Goal: Information Seeking & Learning: Learn about a topic

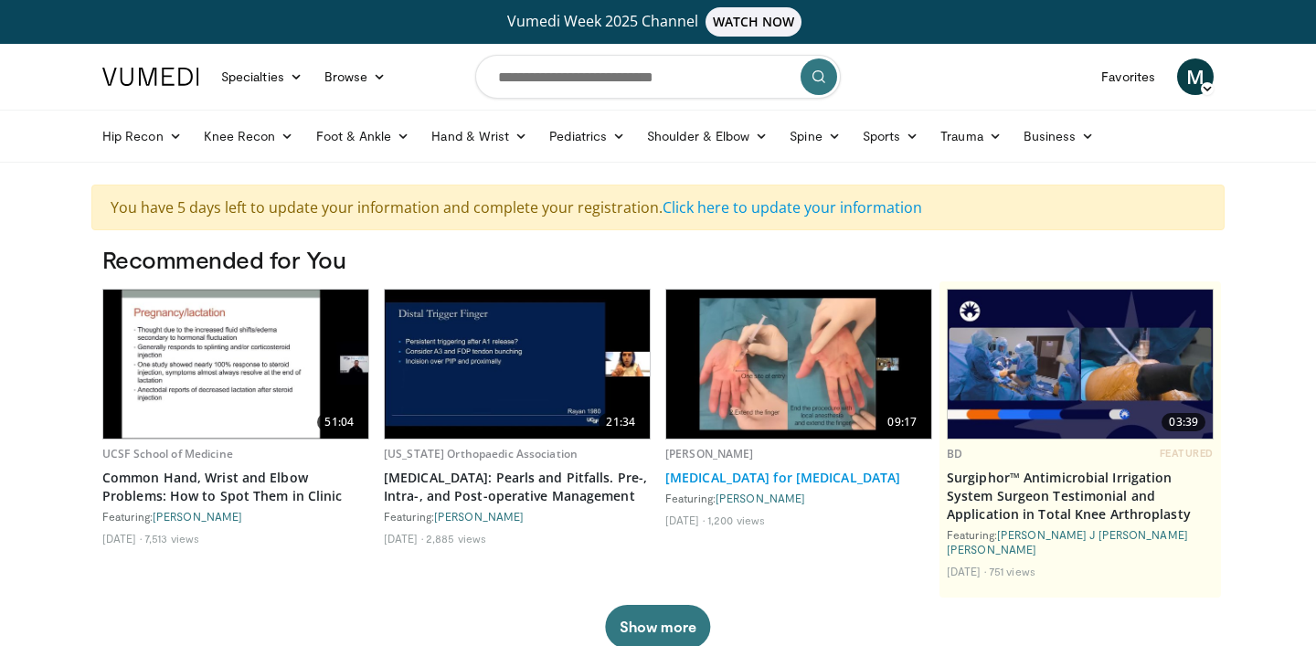
click at [777, 480] on link "[MEDICAL_DATA] for [MEDICAL_DATA]" at bounding box center [798, 478] width 267 height 18
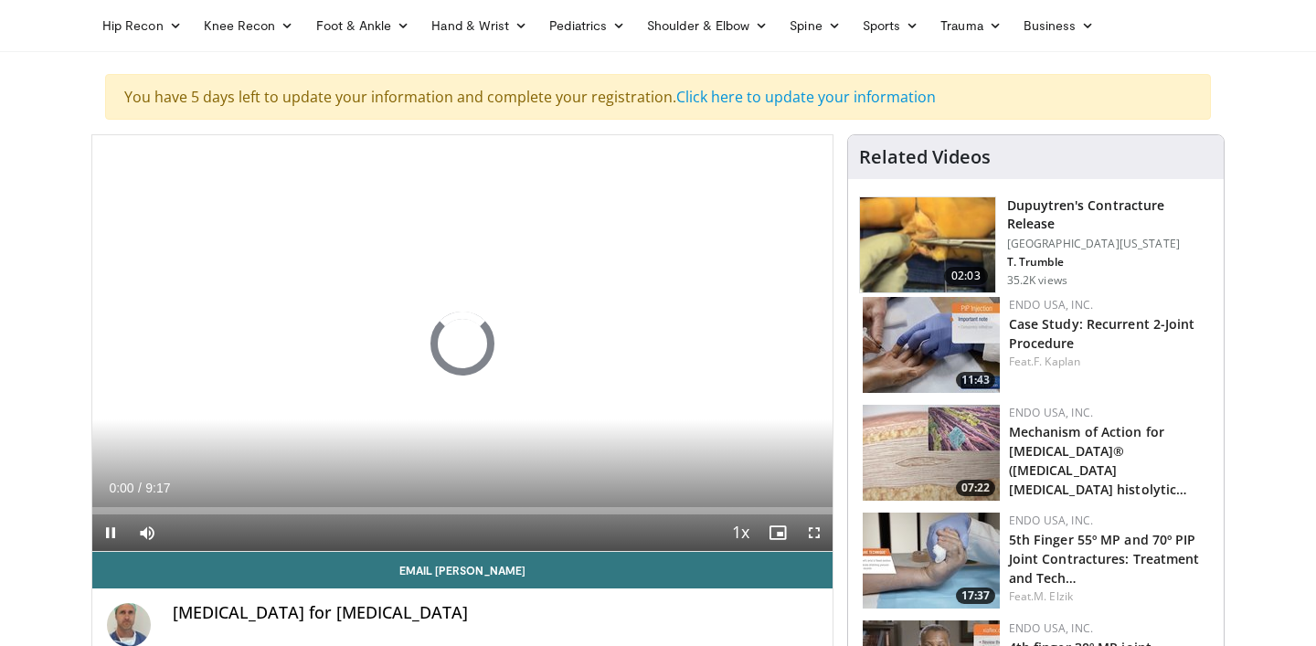
scroll to position [111, 0]
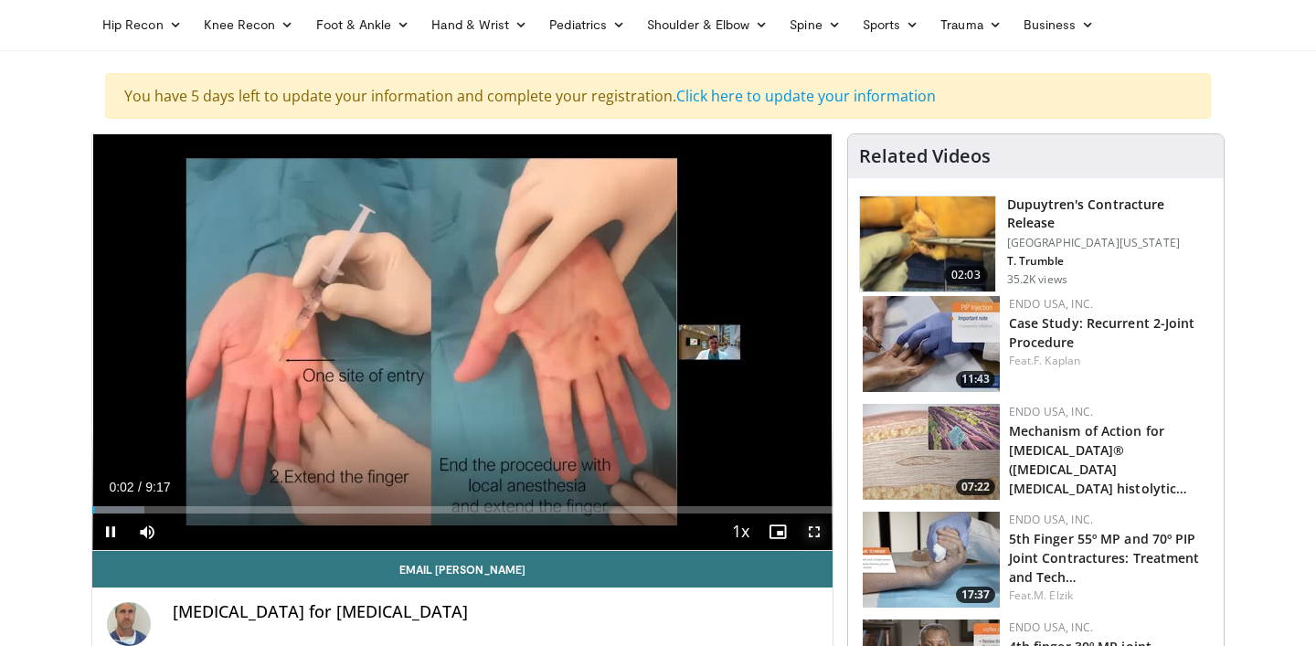
click at [811, 533] on span "Video Player" at bounding box center [814, 531] width 37 height 37
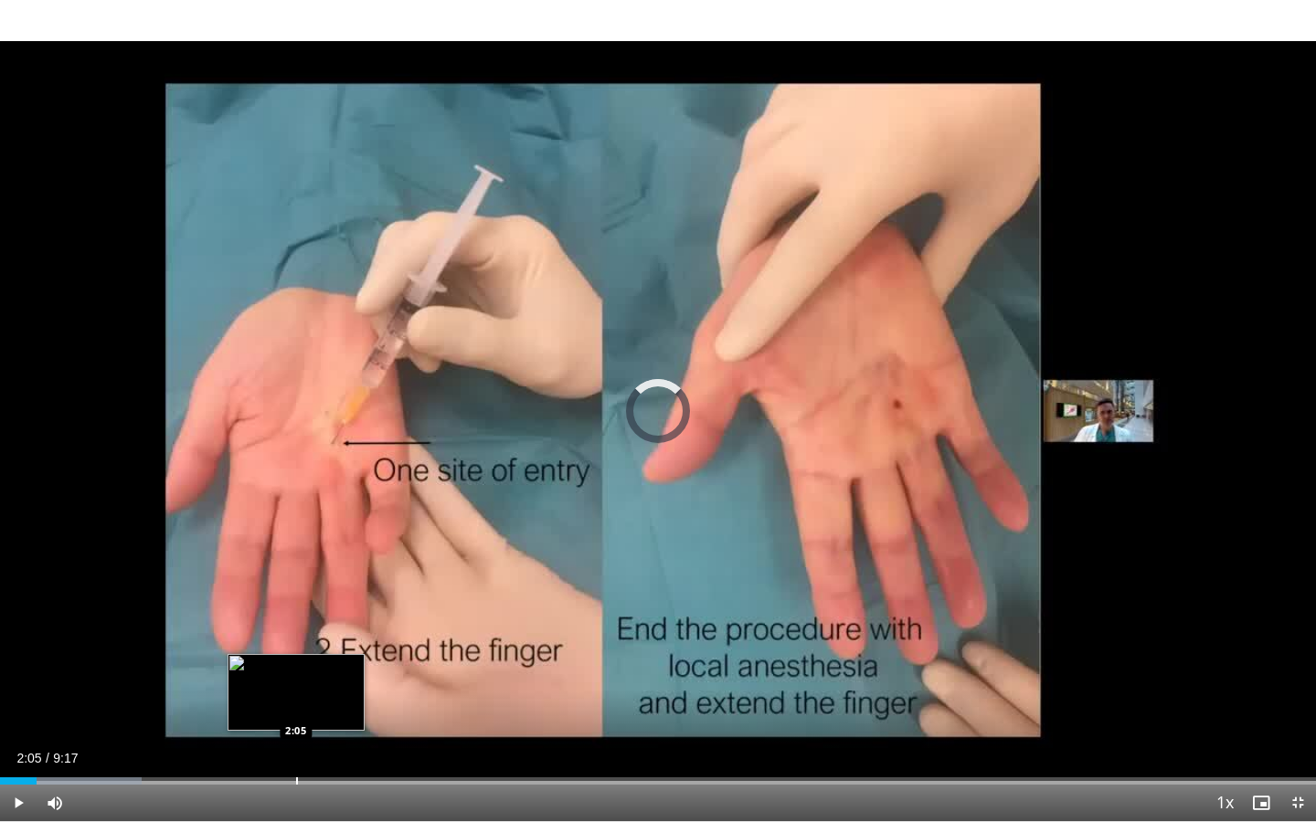
click at [296, 645] on div "Progress Bar" at bounding box center [297, 780] width 2 height 7
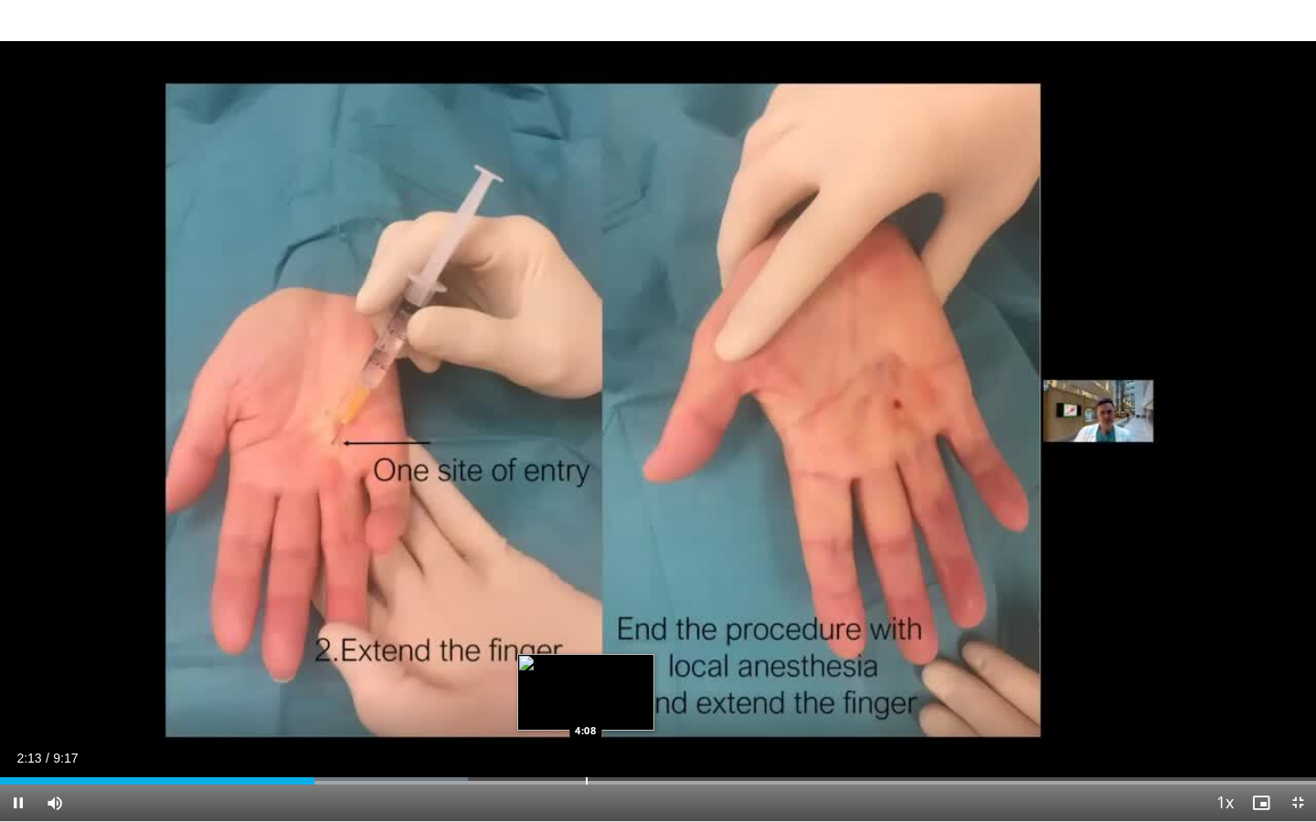
click at [587, 645] on div "Progress Bar" at bounding box center [587, 780] width 2 height 7
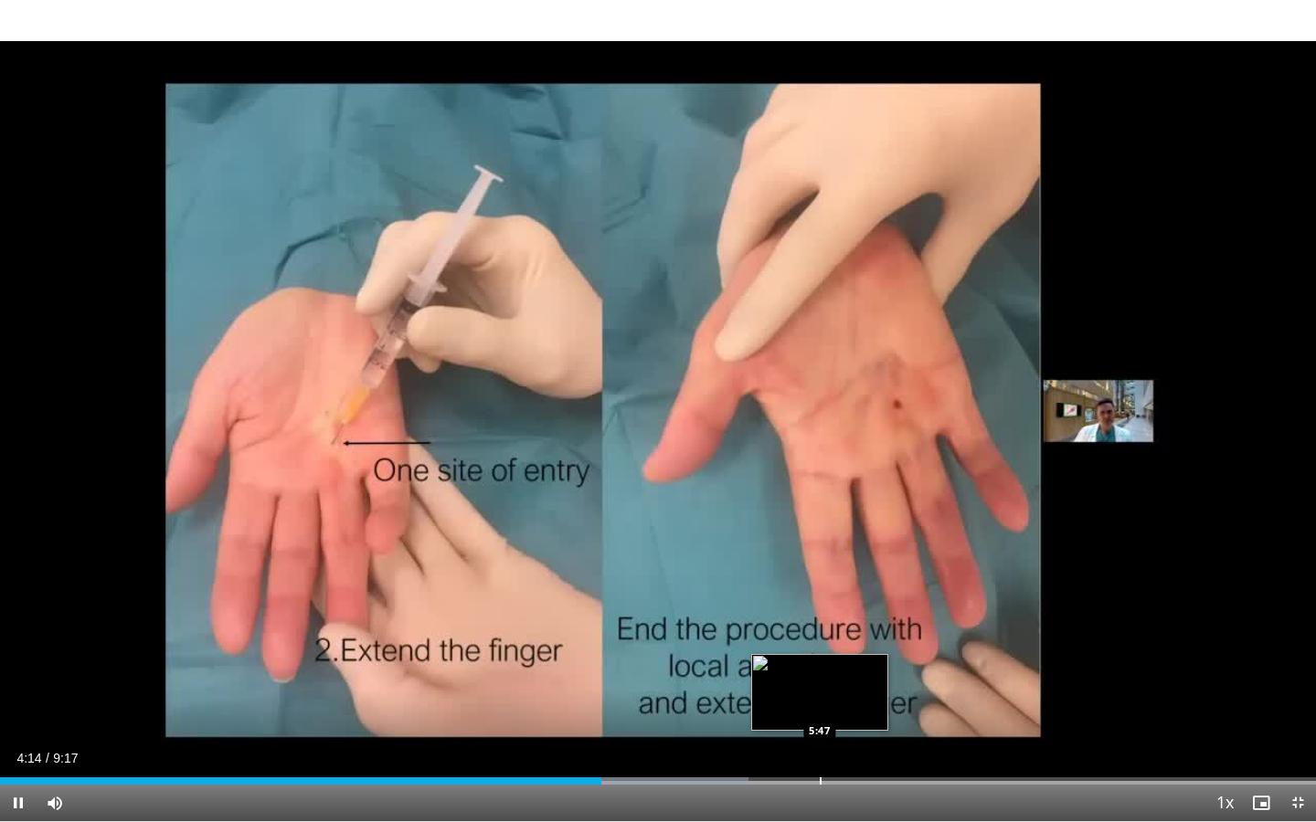
click at [819, 645] on div "Loaded : 56.89% 4:14 5:47" at bounding box center [658, 775] width 1316 height 17
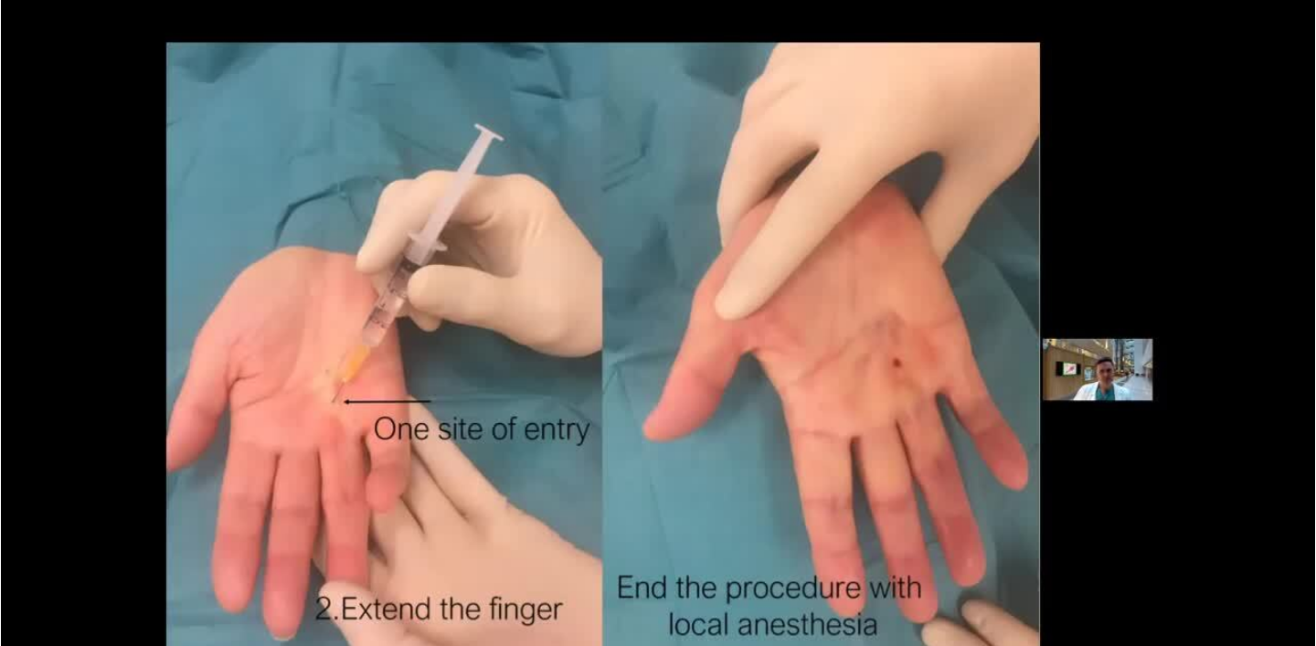
scroll to position [243, 0]
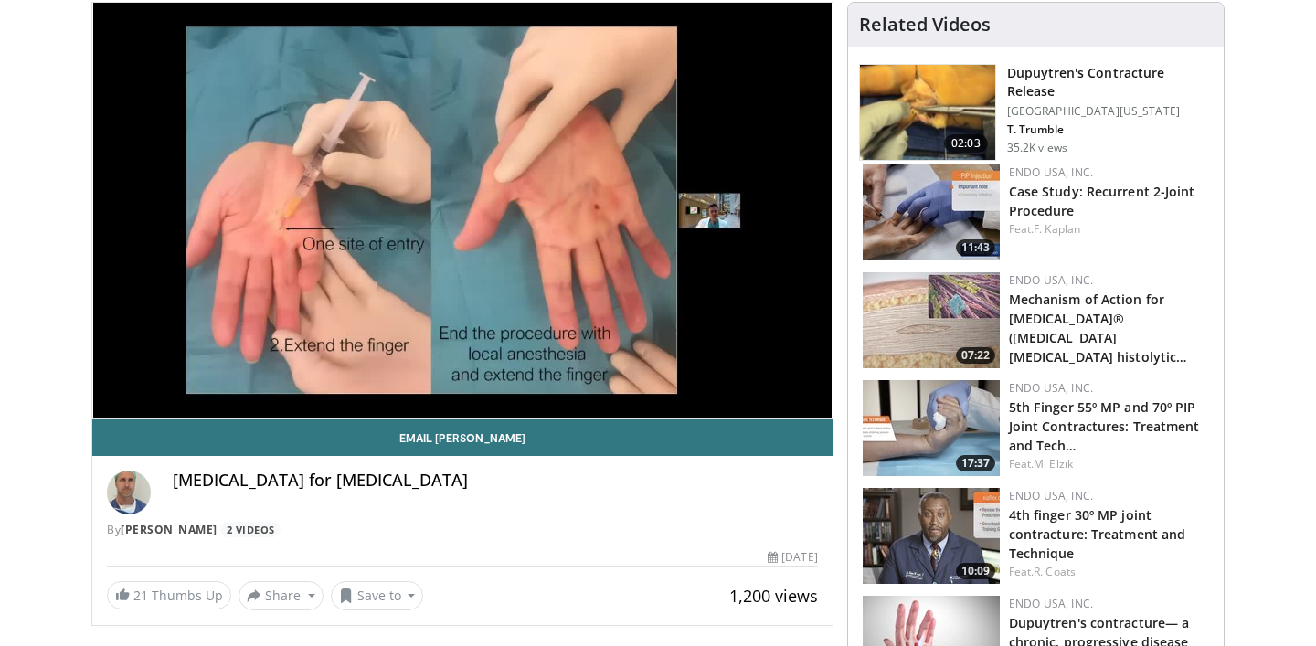
click at [210, 532] on link "Morten Beier Havdal" at bounding box center [169, 530] width 97 height 16
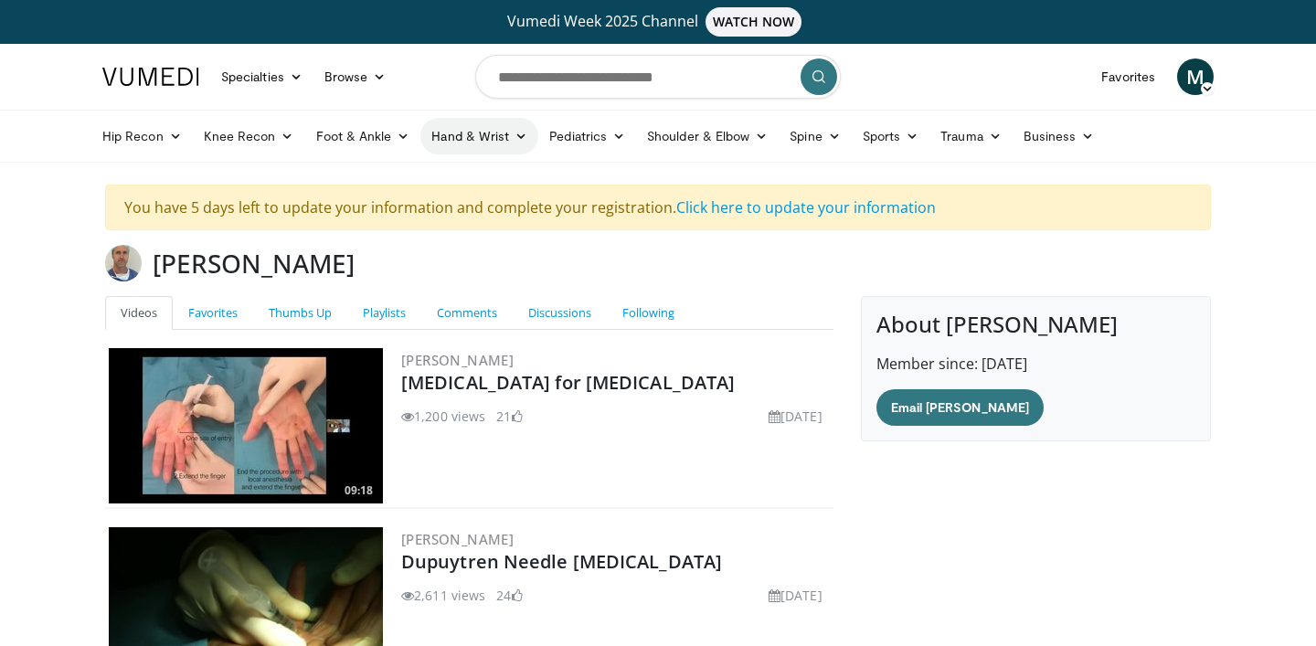
click at [514, 138] on icon at bounding box center [520, 136] width 13 height 13
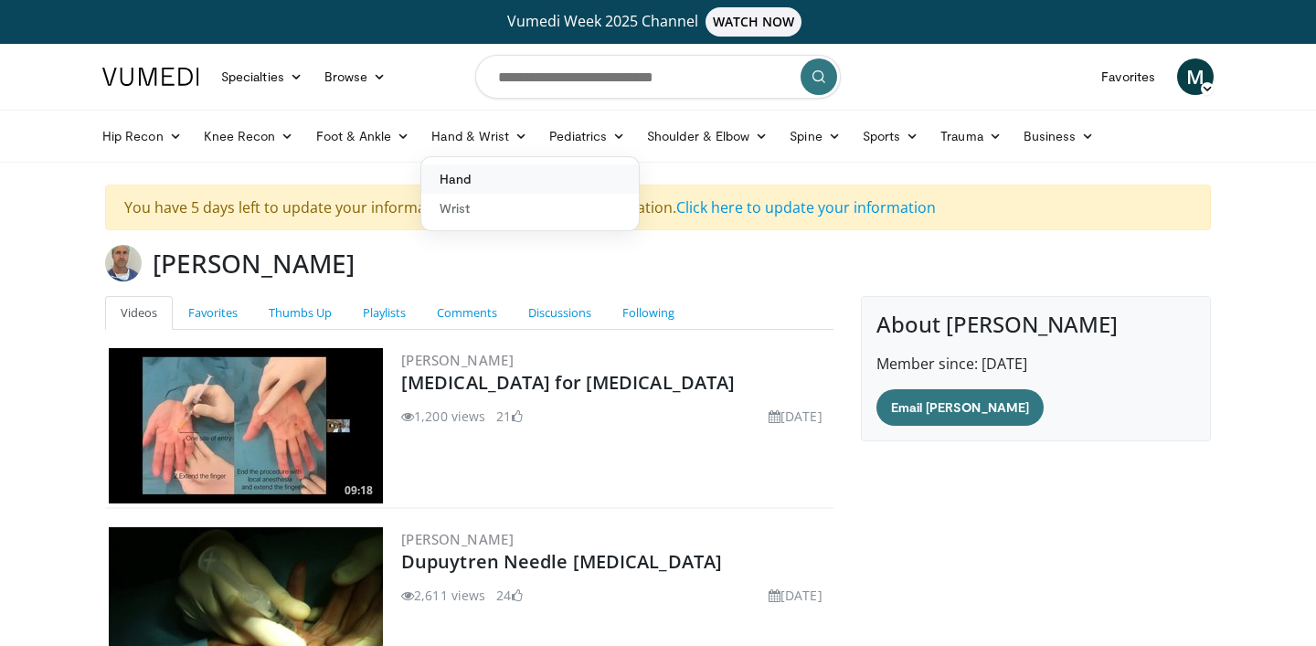
click at [490, 179] on link "Hand" at bounding box center [529, 178] width 217 height 29
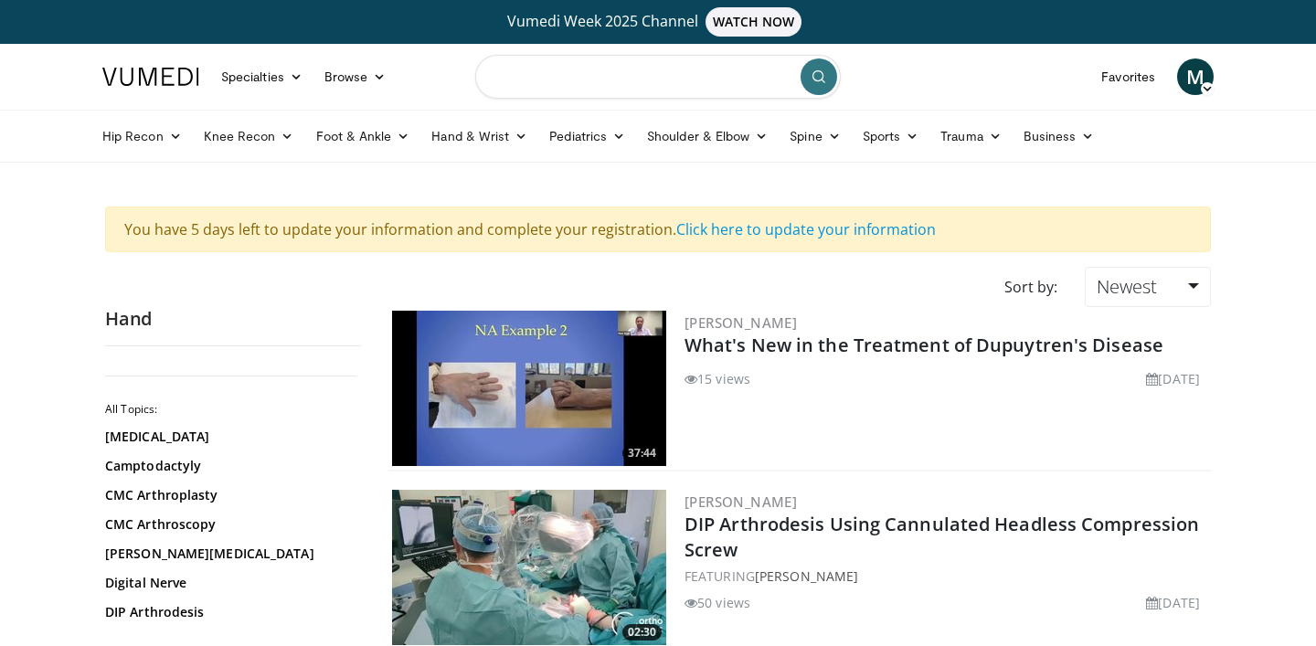
click at [673, 88] on input "Search topics, interventions" at bounding box center [657, 77] width 365 height 44
type input "**********"
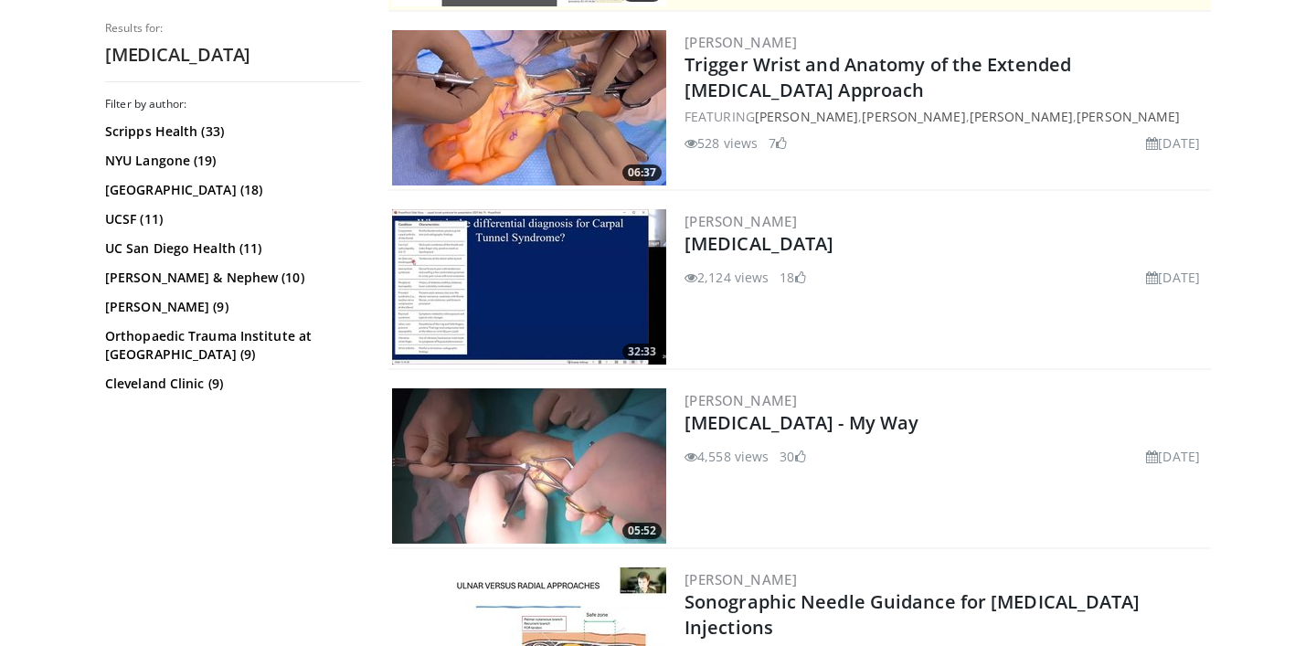
scroll to position [640, 0]
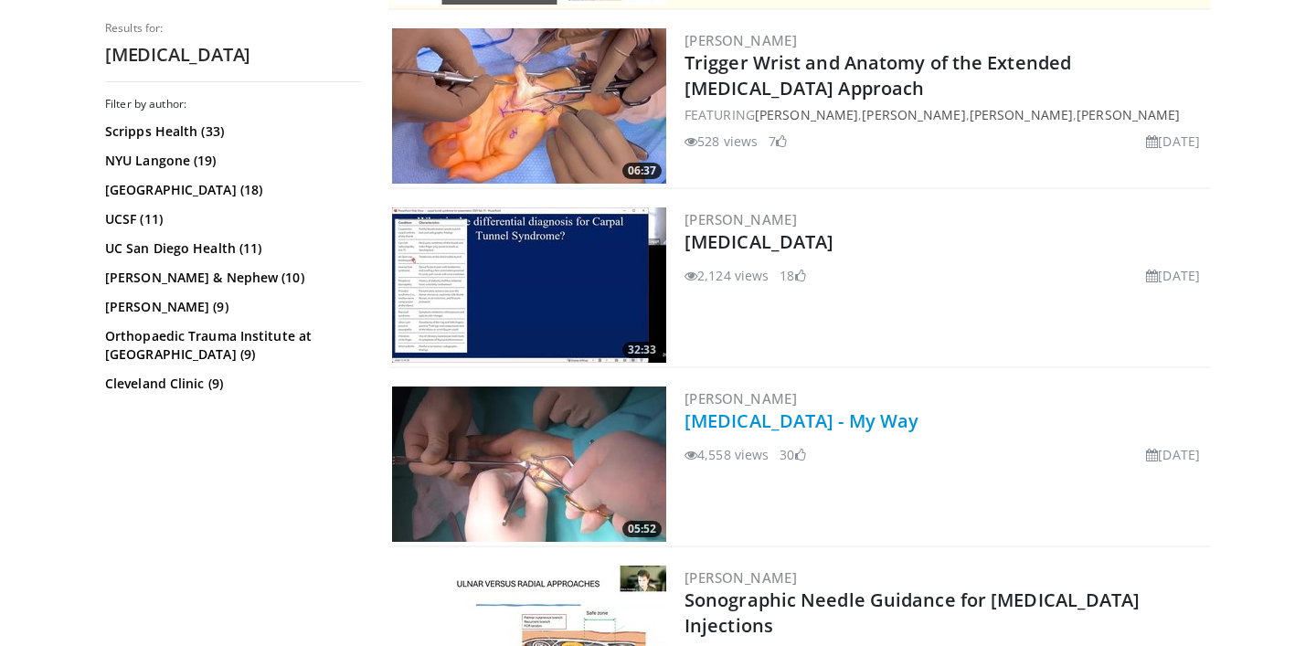
click at [879, 428] on link "[MEDICAL_DATA] - My Way" at bounding box center [801, 420] width 234 height 25
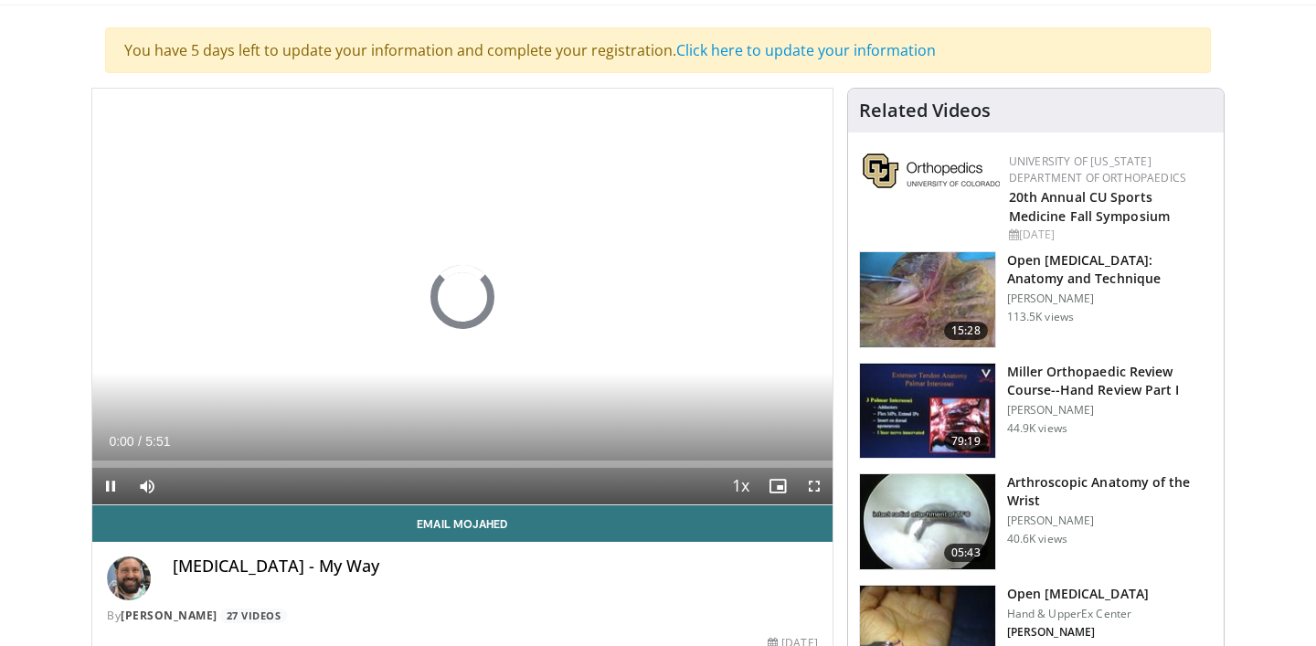
scroll to position [160, 0]
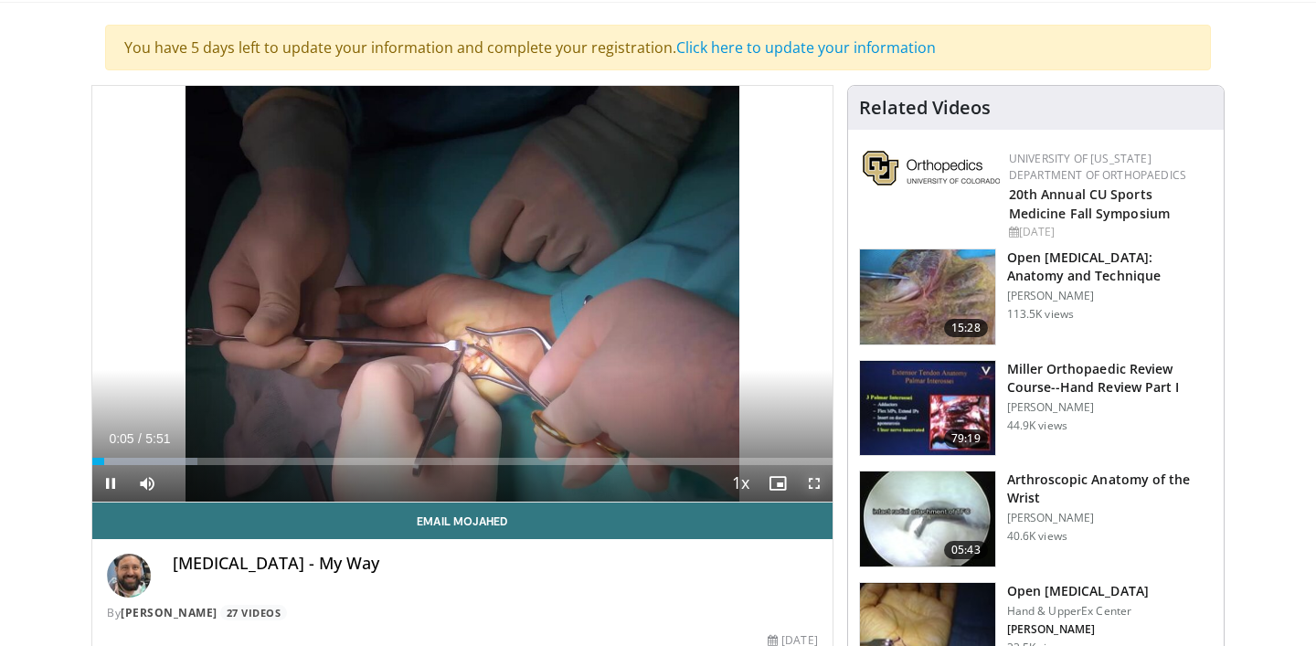
click at [813, 484] on span "Video Player" at bounding box center [814, 483] width 37 height 37
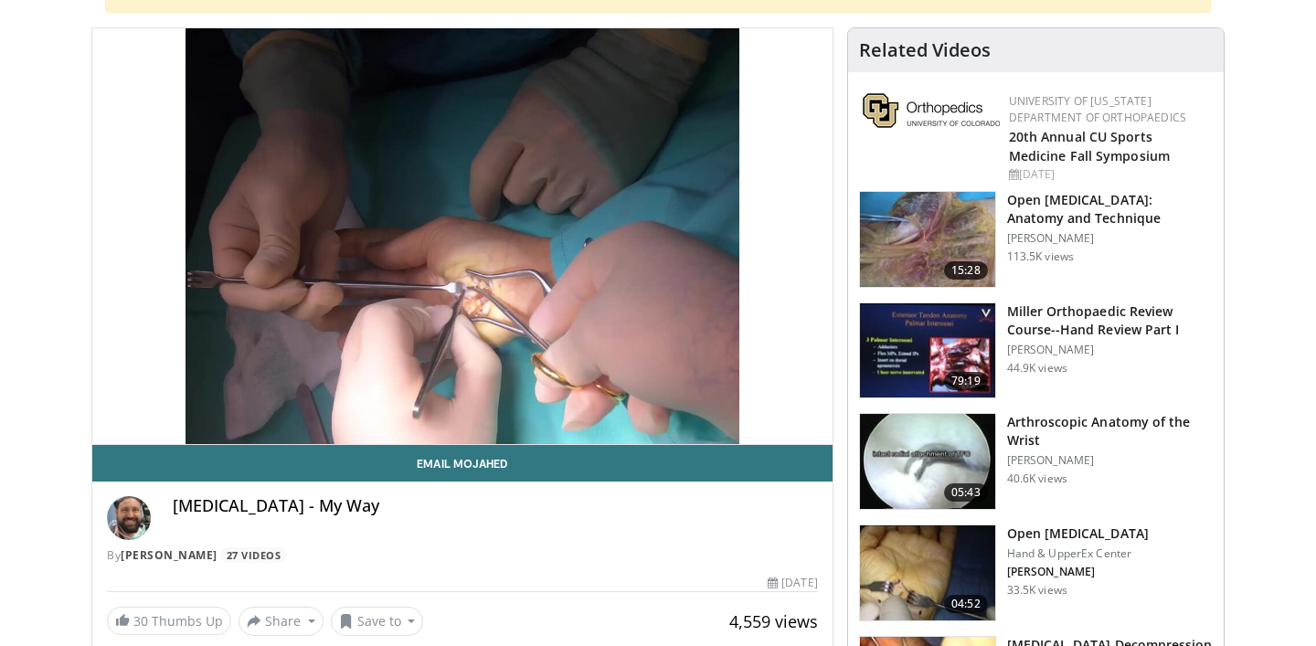
scroll to position [218, 0]
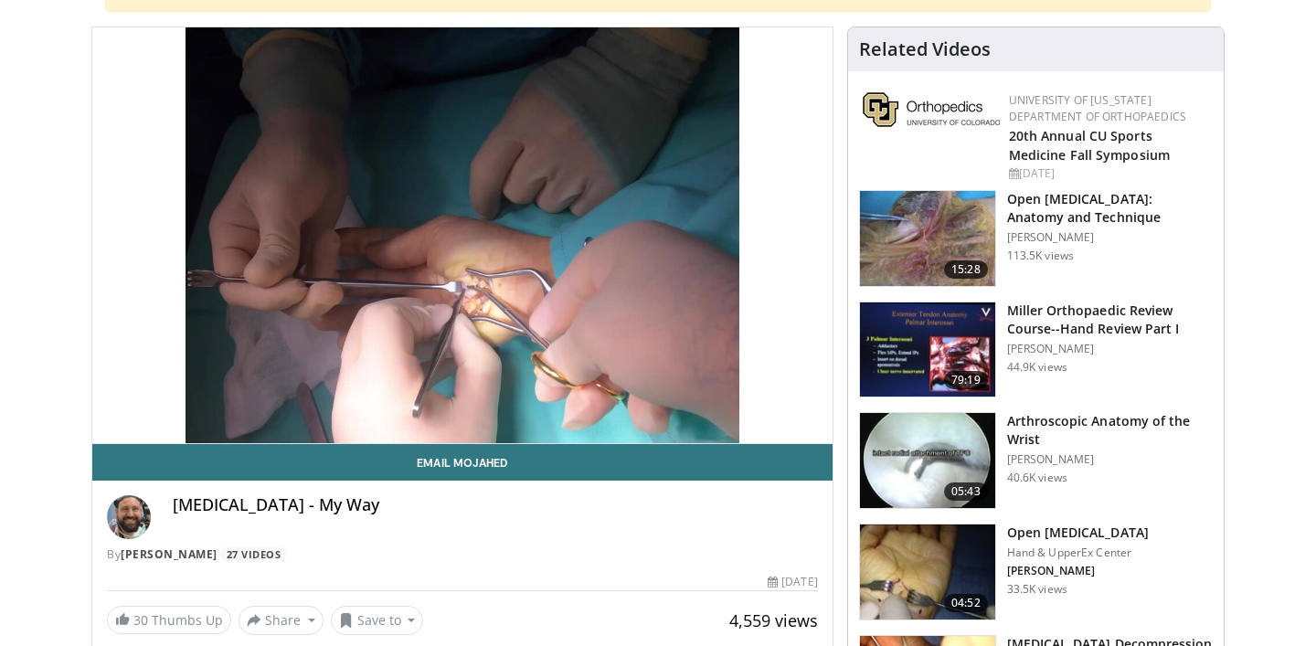
click at [1122, 537] on h3 "Open [MEDICAL_DATA]" at bounding box center [1078, 533] width 142 height 18
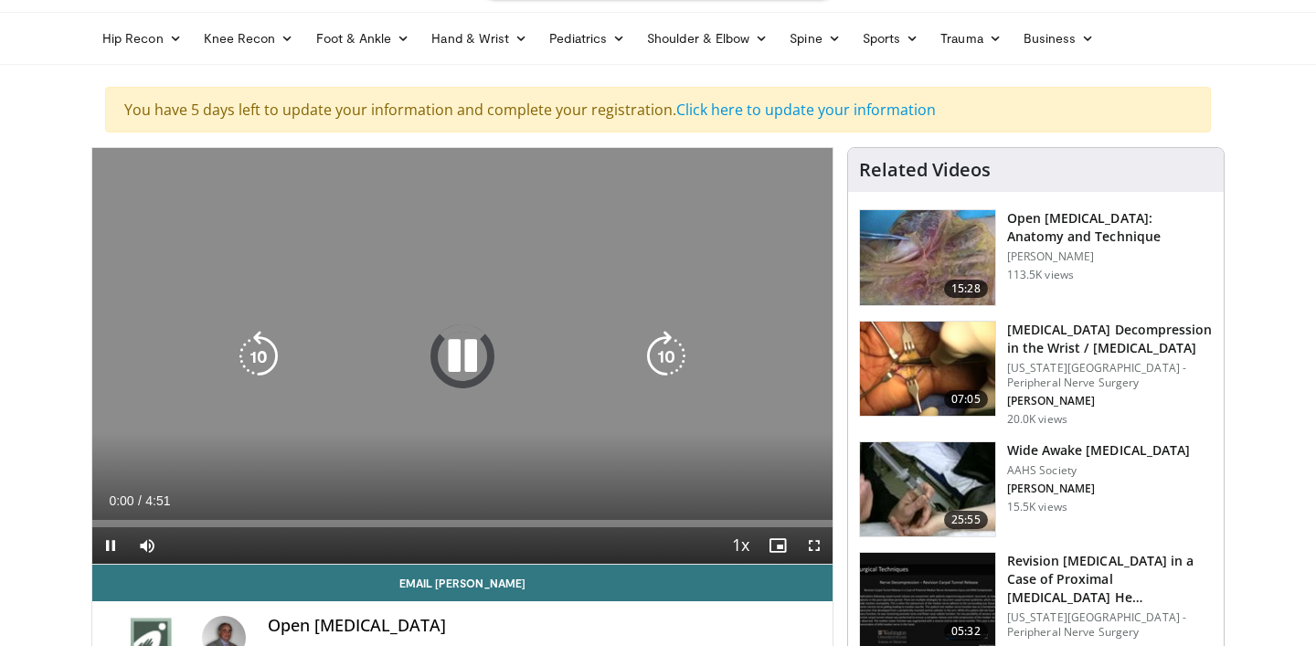
scroll to position [101, 0]
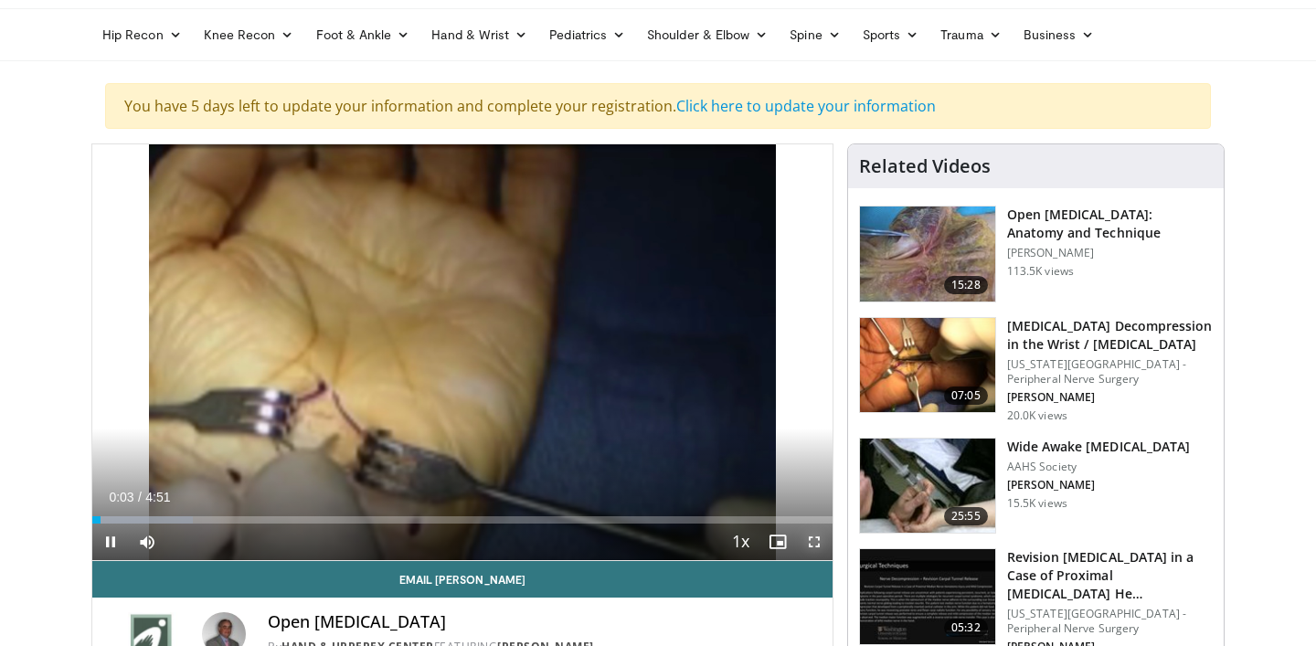
click at [813, 540] on span "Video Player" at bounding box center [814, 542] width 37 height 37
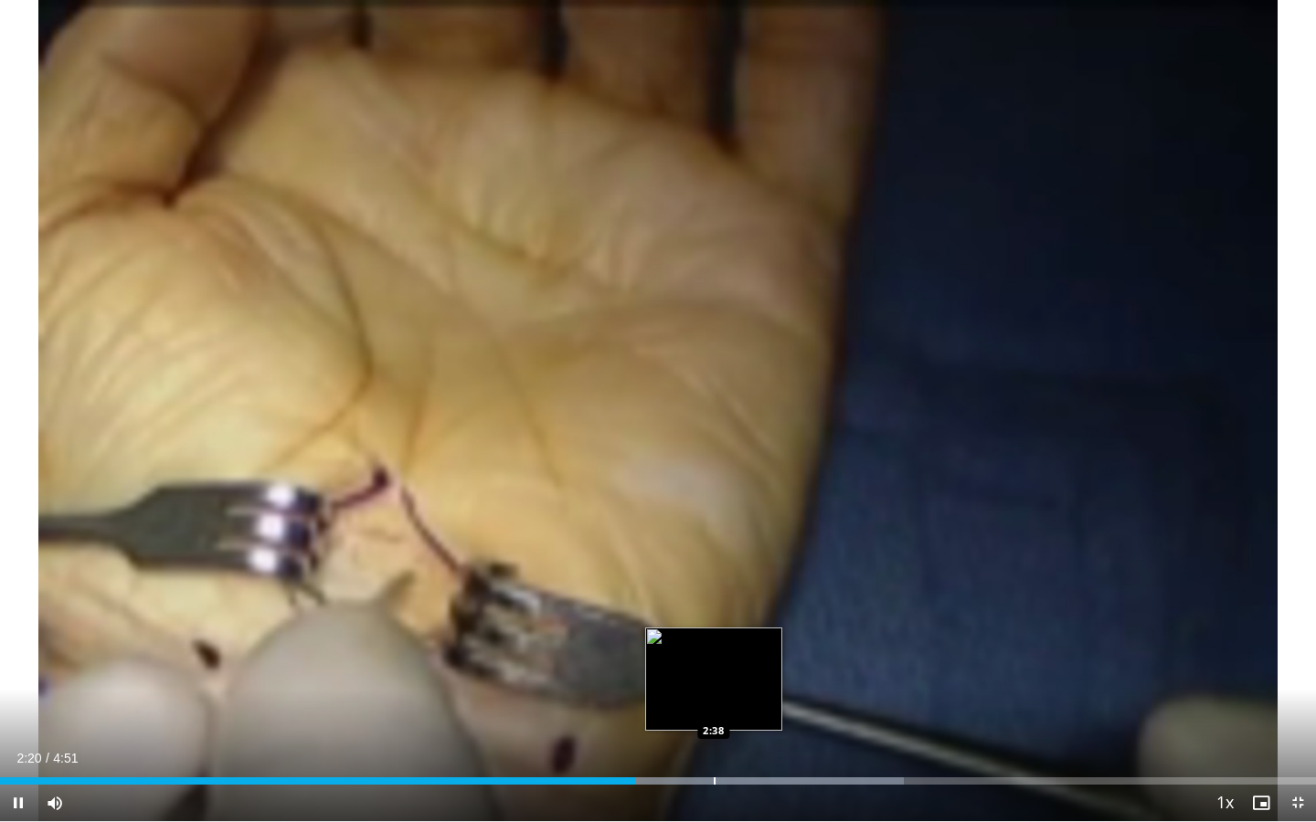
click at [714, 645] on div "Loaded : 68.65% 2:20 2:38" at bounding box center [658, 775] width 1316 height 17
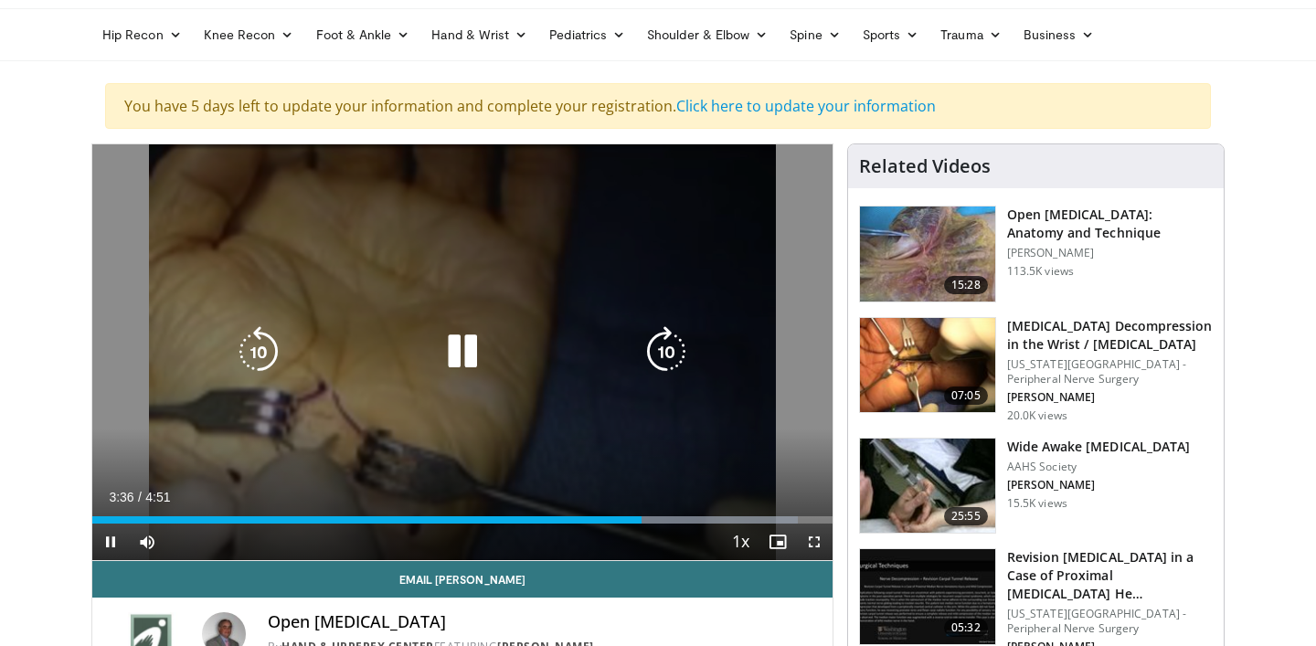
click at [467, 359] on icon "Video Player" at bounding box center [462, 351] width 51 height 51
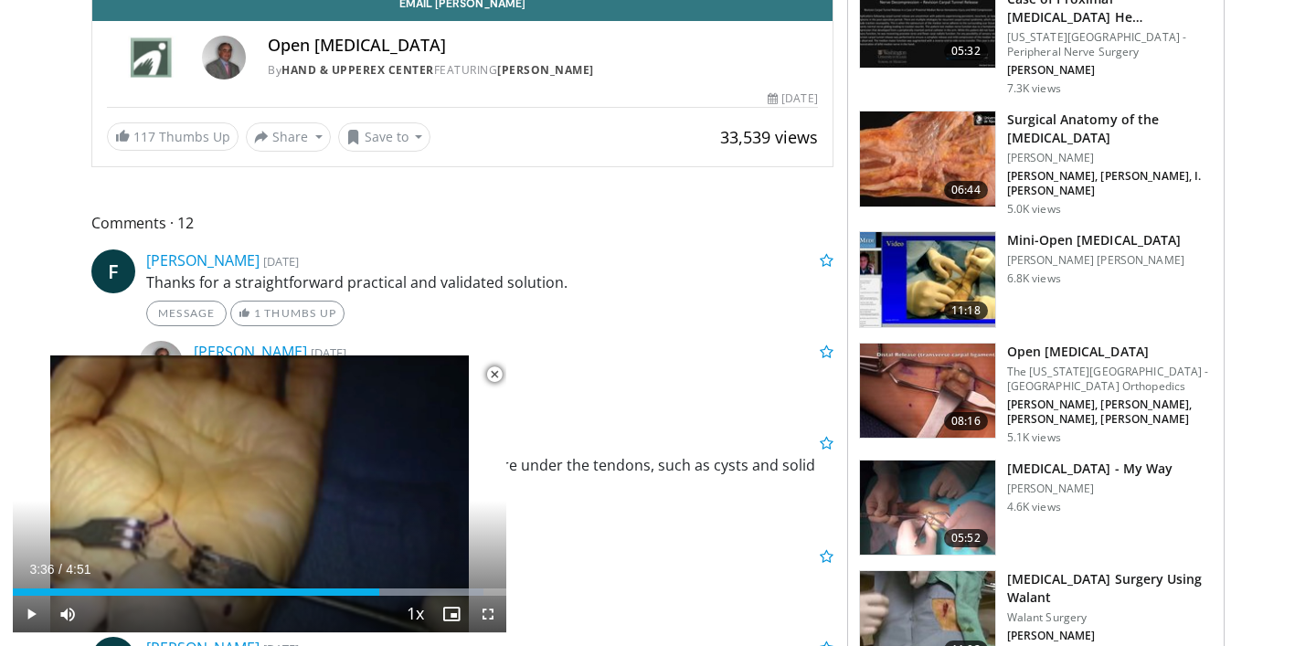
scroll to position [680, 0]
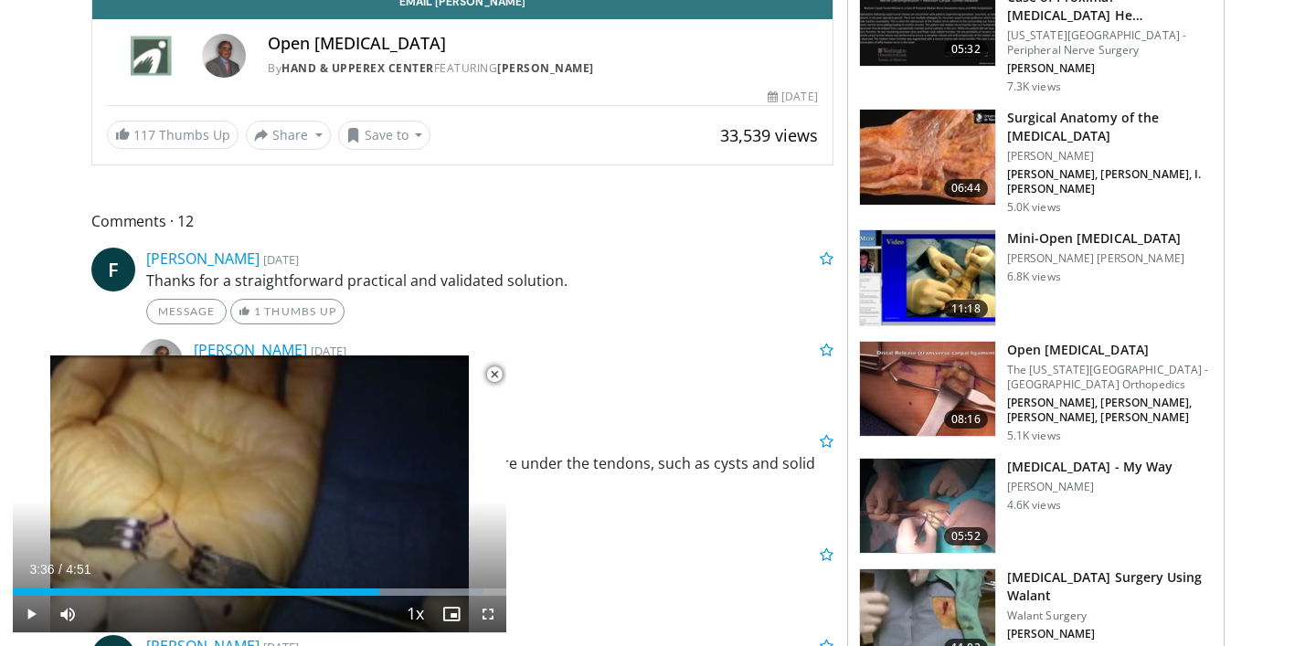
click at [1112, 470] on h3 "[MEDICAL_DATA] - My Way" at bounding box center [1089, 467] width 165 height 18
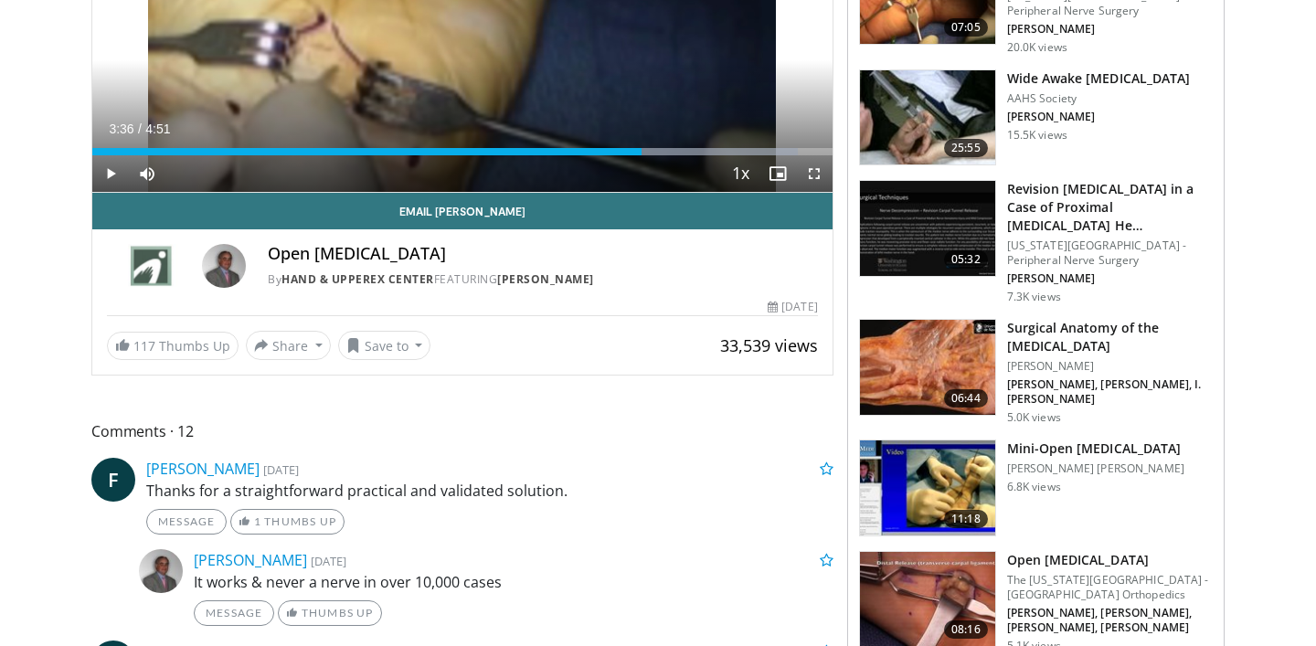
scroll to position [0, 0]
